Goal: Contribute content: Add original content to the website for others to see

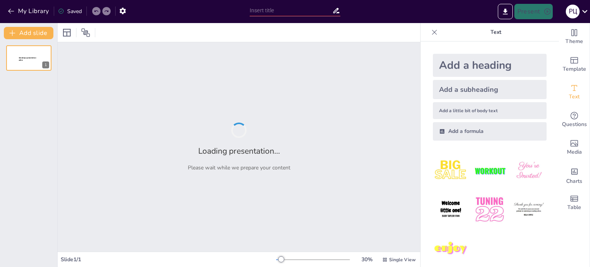
type input "Профілактика захворювань нервової системи: Основні аспекти"
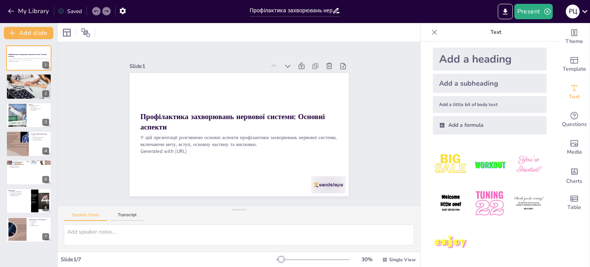
scroll to position [8, 0]
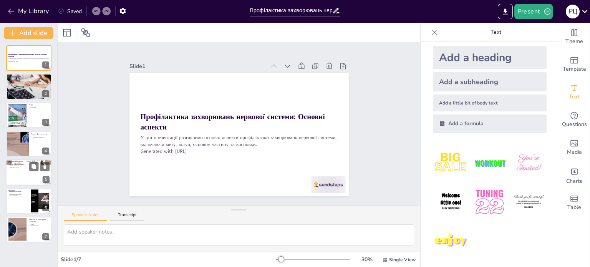
click at [29, 182] on div at bounding box center [29, 172] width 46 height 26
type textarea "Здоровий спосіб життя є основою профілактичних заходів. Це включає в себе прави…"
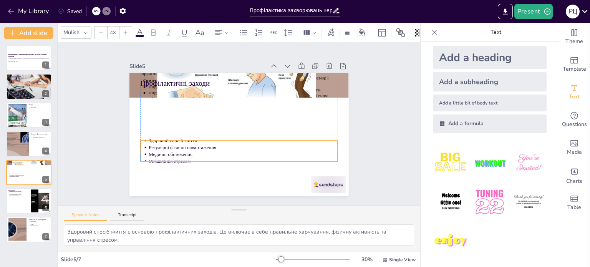
drag, startPoint x: 177, startPoint y: 91, endPoint x: 178, endPoint y: 143, distance: 51.5
click at [178, 143] on p "Регулярні фізичні навантаження" at bounding box center [240, 147] width 189 height 26
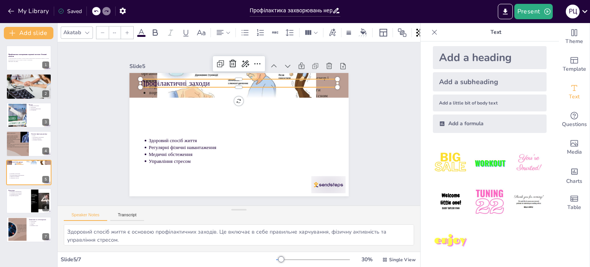
type input "64"
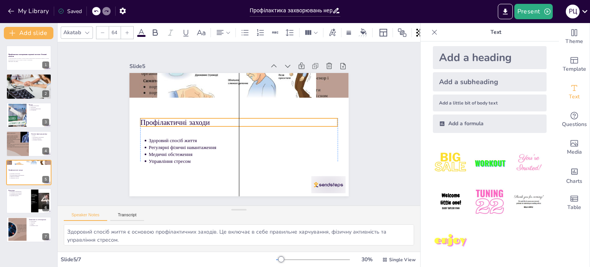
drag, startPoint x: 166, startPoint y: 82, endPoint x: 167, endPoint y: 121, distance: 39.2
click at [167, 121] on p "Профілактичні заходи" at bounding box center [239, 122] width 191 height 71
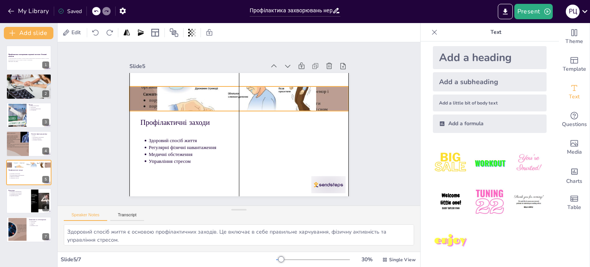
drag, startPoint x: 163, startPoint y: 93, endPoint x: 163, endPoint y: 106, distance: 13.4
click at [163, 106] on div at bounding box center [244, 99] width 240 height 166
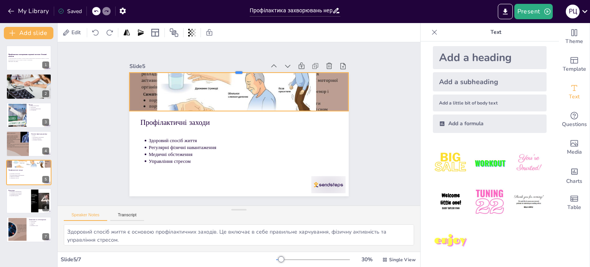
drag, startPoint x: 233, startPoint y: 83, endPoint x: 234, endPoint y: 69, distance: 13.9
click at [234, 69] on div at bounding box center [238, 69] width 219 height 6
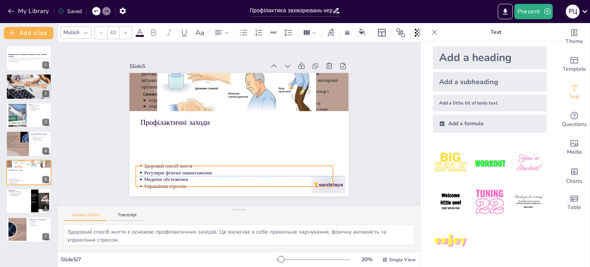
drag, startPoint x: 182, startPoint y: 145, endPoint x: 178, endPoint y: 172, distance: 26.9
click at [178, 172] on p "Регулярні фізичні навантаження" at bounding box center [233, 172] width 189 height 26
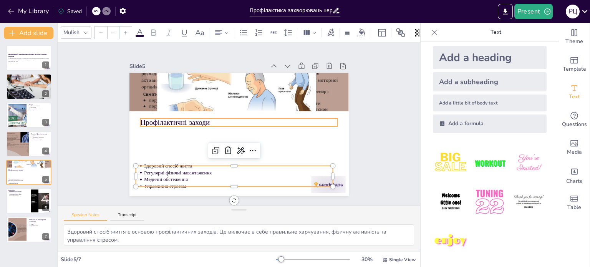
type input "64"
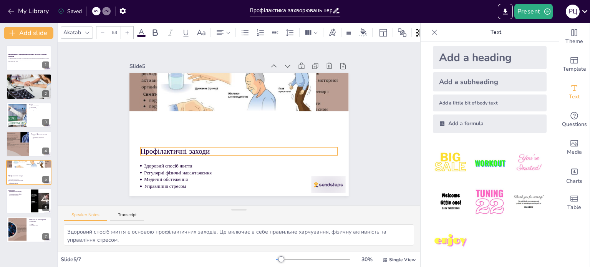
drag, startPoint x: 173, startPoint y: 118, endPoint x: 175, endPoint y: 147, distance: 29.3
click at [175, 144] on p "Профілактичні заходи" at bounding box center [228, 98] width 184 height 89
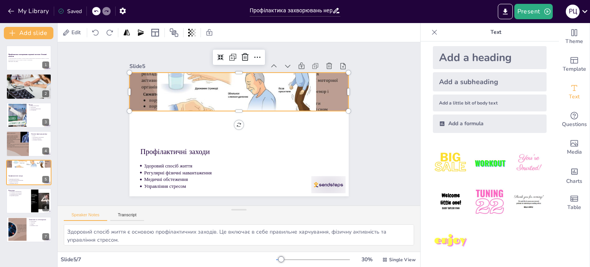
click at [232, 107] on div at bounding box center [241, 99] width 231 height 146
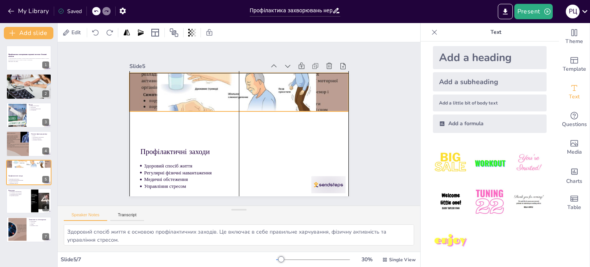
click at [232, 106] on div at bounding box center [244, 100] width 240 height 166
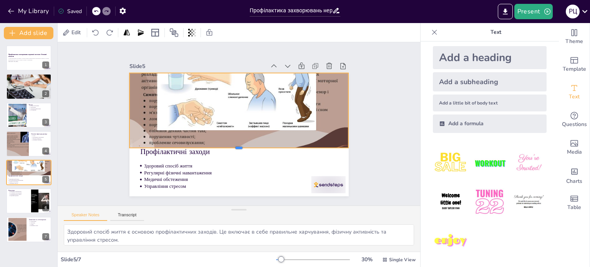
drag, startPoint x: 233, startPoint y: 109, endPoint x: 227, endPoint y: 145, distance: 37.0
click at [227, 145] on div at bounding box center [225, 147] width 193 height 115
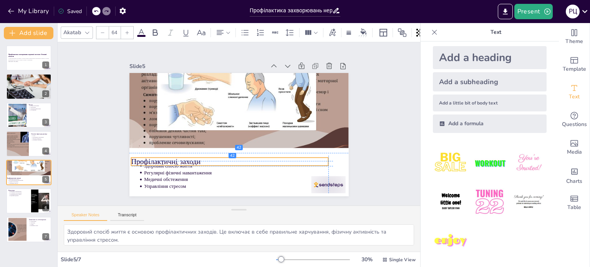
drag, startPoint x: 201, startPoint y: 149, endPoint x: 193, endPoint y: 157, distance: 11.7
click at [193, 157] on p "Профілактичні заходи" at bounding box center [200, 126] width 71 height 191
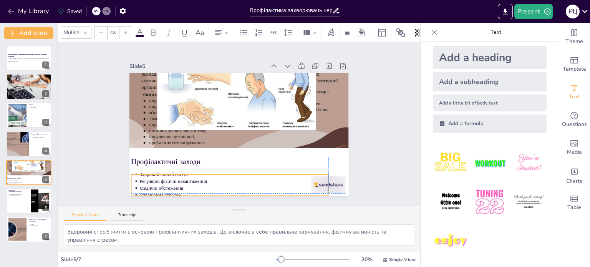
drag, startPoint x: 189, startPoint y: 169, endPoint x: 184, endPoint y: 176, distance: 8.0
click at [184, 176] on p "Регулярні фізичні навантаження" at bounding box center [217, 176] width 182 height 65
drag, startPoint x: 184, startPoint y: 176, endPoint x: 186, endPoint y: 172, distance: 4.5
click at [186, 172] on ul "Здоровий спосіб життя Регулярні фізичні навантаження Медичні обстеження Управлі…" at bounding box center [223, 181] width 199 height 48
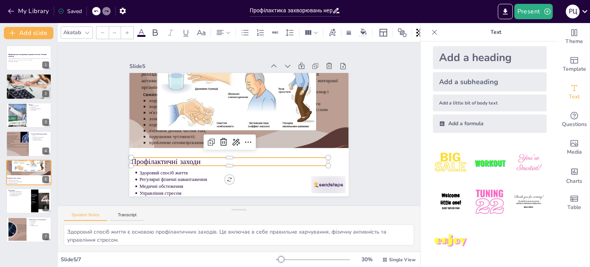
type input "64"
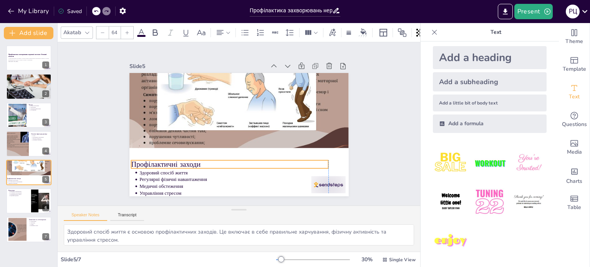
click at [184, 162] on p "Профілактичні заходи" at bounding box center [214, 156] width 184 height 89
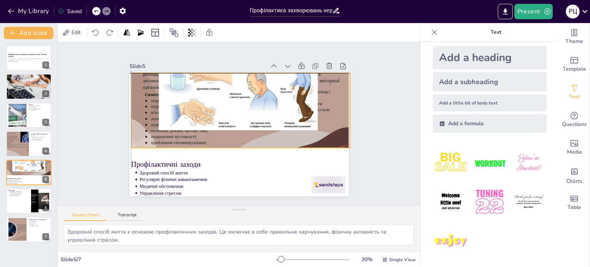
click at [249, 117] on div at bounding box center [263, 120] width 166 height 240
click at [246, 118] on div at bounding box center [243, 99] width 231 height 146
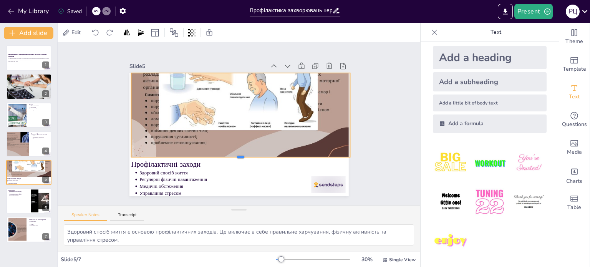
drag, startPoint x: 235, startPoint y: 146, endPoint x: 237, endPoint y: 155, distance: 9.3
click at [237, 155] on div at bounding box center [237, 160] width 219 height 29
click at [245, 104] on div at bounding box center [253, 103] width 252 height 217
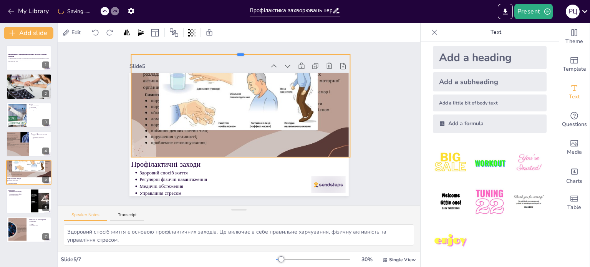
drag, startPoint x: 235, startPoint y: 69, endPoint x: 238, endPoint y: 50, distance: 18.7
click at [238, 50] on div at bounding box center [282, 66] width 181 height 134
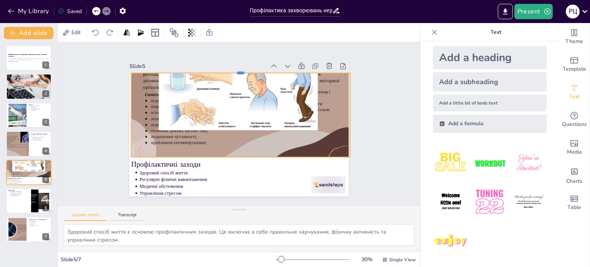
drag, startPoint x: 238, startPoint y: 50, endPoint x: 227, endPoint y: 69, distance: 21.5
click at [227, 69] on div at bounding box center [284, 93] width 134 height 181
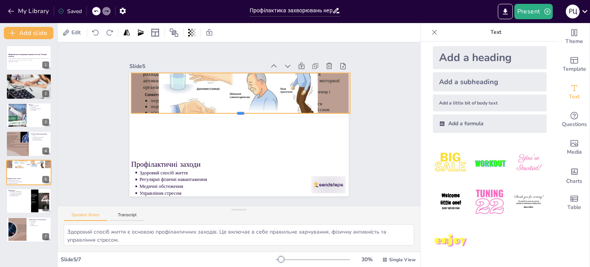
drag, startPoint x: 238, startPoint y: 154, endPoint x: 166, endPoint y: 108, distance: 85.3
click at [258, 129] on div at bounding box center [241, 116] width 219 height 29
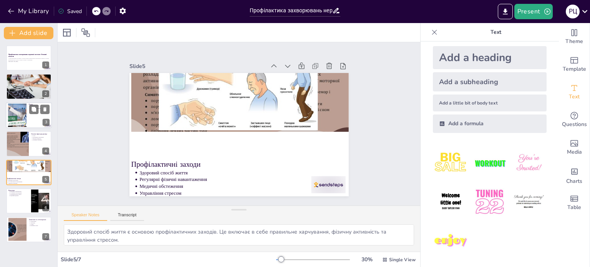
click at [21, 113] on div at bounding box center [17, 114] width 41 height 23
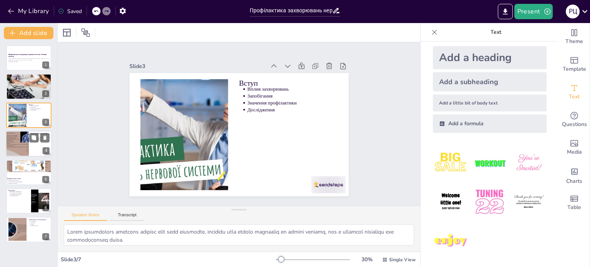
click at [30, 147] on div at bounding box center [29, 144] width 46 height 26
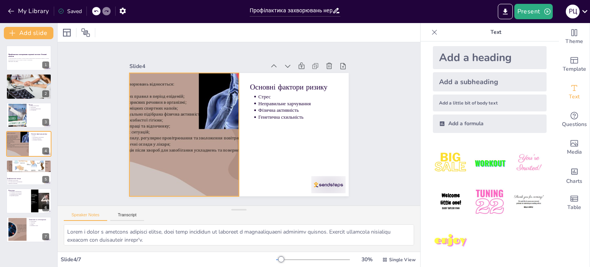
drag, startPoint x: 129, startPoint y: 102, endPoint x: 128, endPoint y: 111, distance: 9.7
click at [129, 101] on div at bounding box center [183, 129] width 231 height 146
click at [122, 130] on div "Slide 1 Профілактика захворювань нервової системи: Основні аспекти У цій презен…" at bounding box center [239, 124] width 294 height 219
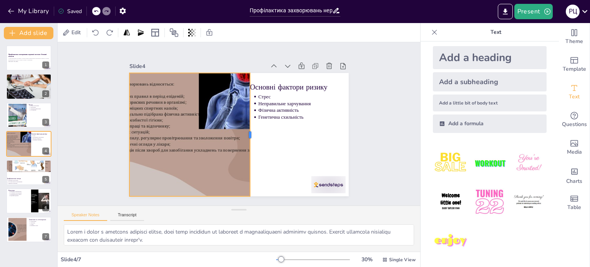
drag, startPoint x: 233, startPoint y: 133, endPoint x: 245, endPoint y: 134, distance: 11.2
click at [245, 134] on div at bounding box center [250, 137] width 31 height 122
drag, startPoint x: 123, startPoint y: 131, endPoint x: 102, endPoint y: 129, distance: 20.8
drag, startPoint x: 101, startPoint y: 129, endPoint x: 123, endPoint y: 131, distance: 21.5
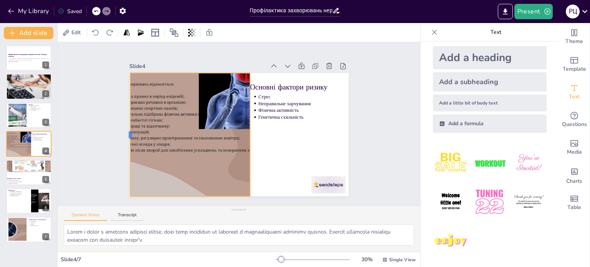
click at [123, 131] on div at bounding box center [127, 111] width 32 height 122
drag, startPoint x: 245, startPoint y: 131, endPoint x: 244, endPoint y: 137, distance: 6.9
click at [244, 137] on div at bounding box center [249, 137] width 31 height 122
click at [24, 83] on div at bounding box center [29, 86] width 46 height 31
type textarea "Loremips dolorsi a consecte adipisci elitseddoeiu temporincid. Ut laboree dolor…"
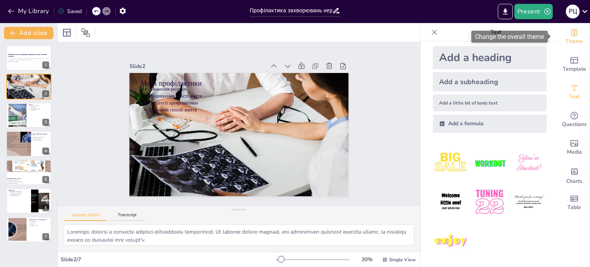
click at [570, 41] on span "Theme" at bounding box center [574, 41] width 18 height 8
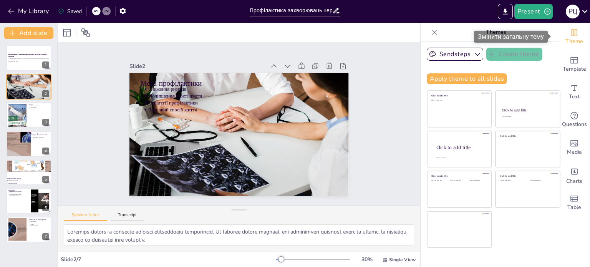
click at [570, 38] on span "Theme" at bounding box center [574, 41] width 18 height 8
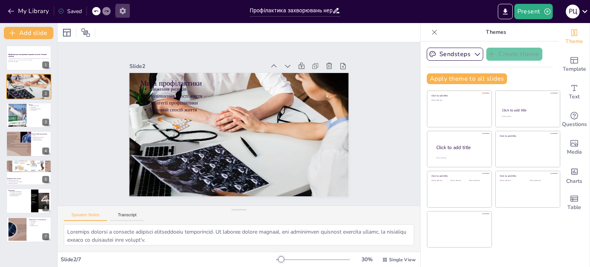
click at [121, 11] on icon "button" at bounding box center [122, 11] width 6 height 7
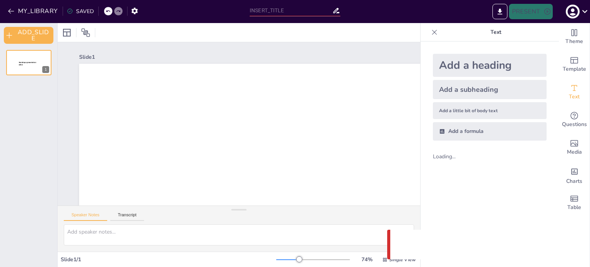
type input "Профілактика захворювань нервової системи: Основні аспекти"
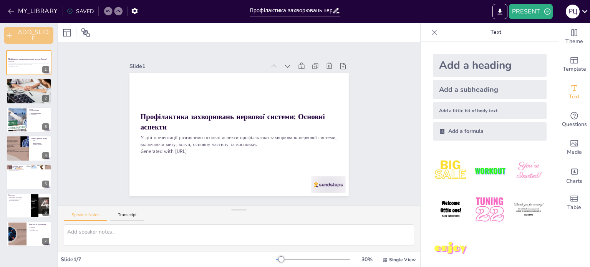
click at [45, 37] on button "ADD_SLIDE" at bounding box center [29, 35] width 50 height 17
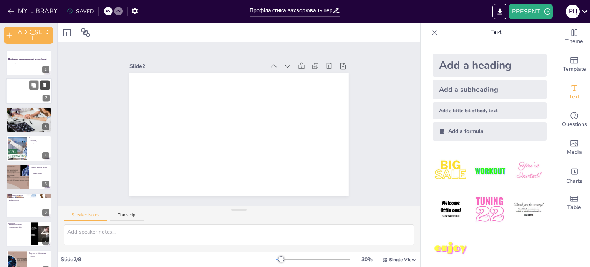
click at [49, 83] on button at bounding box center [44, 85] width 9 height 9
type textarea "Loremips dolorsi a consecte adipisci elitseddoeiu temporincid. Ut laboree dolor…"
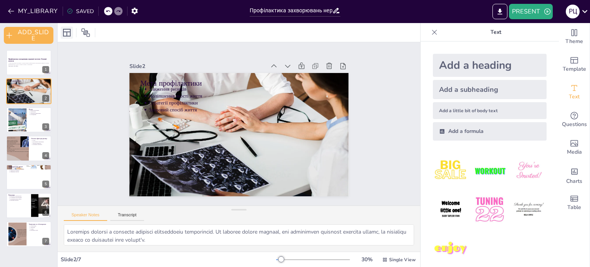
click at [64, 32] on icon at bounding box center [66, 32] width 9 height 9
click at [251, 51] on div "Slide 1 Профілактика захворювань нервової системи: Основні аспекти У цій презен…" at bounding box center [238, 123] width 219 height 145
click at [339, 62] on icon at bounding box center [343, 66] width 8 height 8
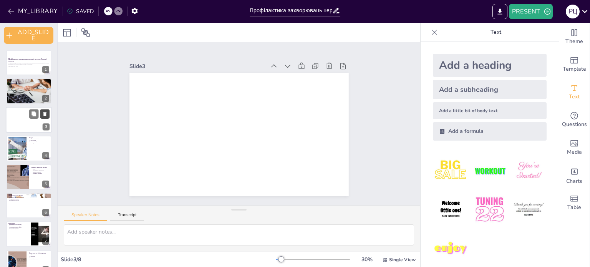
click at [48, 113] on button at bounding box center [44, 113] width 9 height 9
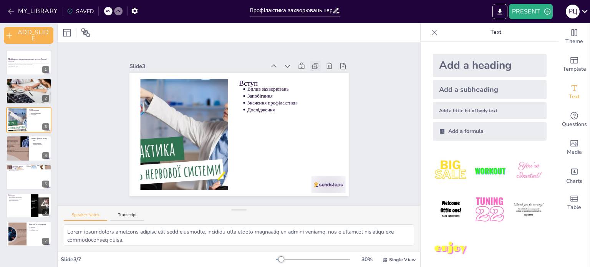
click at [310, 62] on div at bounding box center [315, 66] width 11 height 11
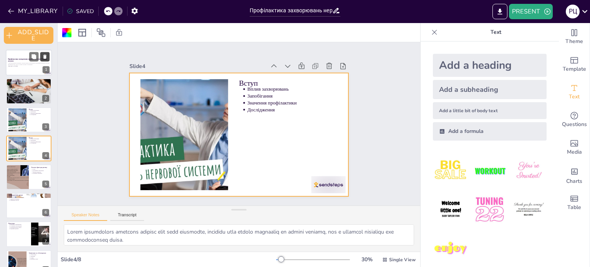
click at [43, 55] on icon at bounding box center [44, 56] width 5 height 5
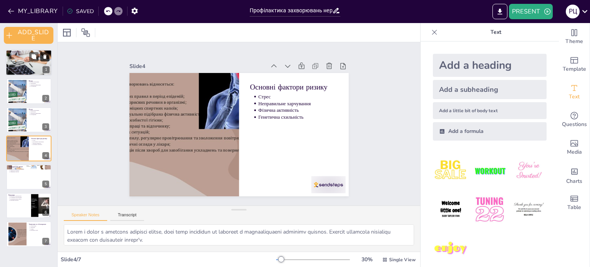
click at [40, 55] on button at bounding box center [44, 56] width 9 height 9
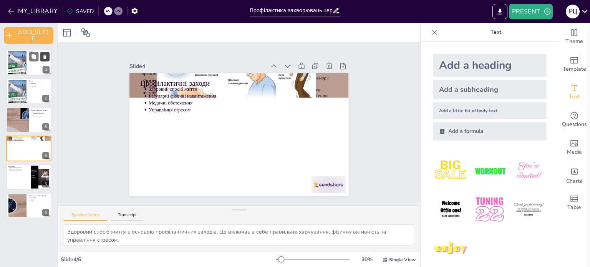
click at [40, 55] on button at bounding box center [44, 56] width 9 height 9
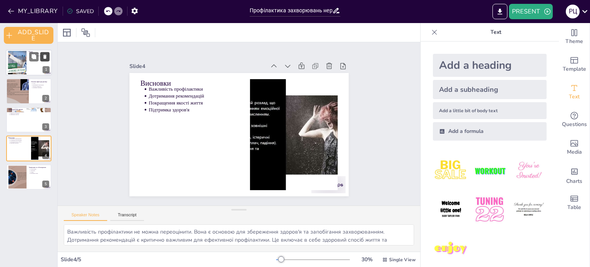
drag, startPoint x: 40, startPoint y: 55, endPoint x: 45, endPoint y: 55, distance: 4.7
click at [44, 55] on button at bounding box center [44, 56] width 9 height 9
type textarea "Обговорення є важливою частиною навчання. Це дозволяє ділитися думками та досві…"
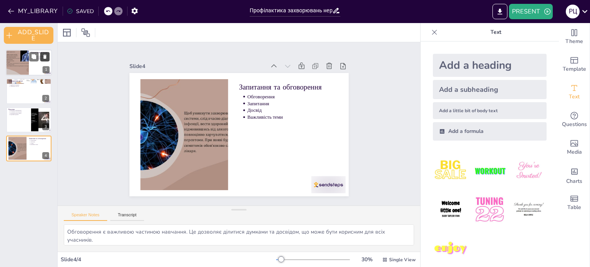
click at [45, 55] on icon at bounding box center [44, 56] width 5 height 5
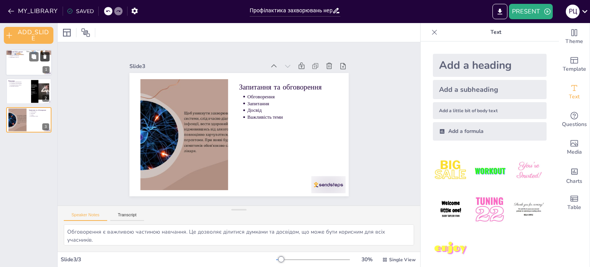
click at [45, 55] on icon at bounding box center [44, 56] width 5 height 5
click at [45, 54] on icon at bounding box center [44, 56] width 5 height 5
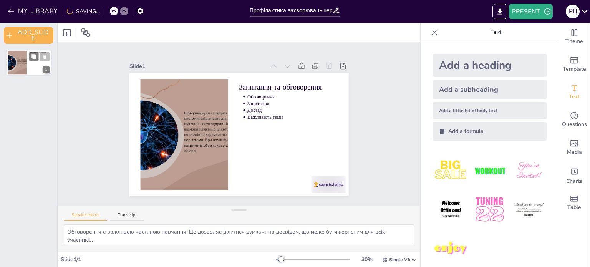
click at [45, 54] on icon at bounding box center [44, 56] width 5 height 5
